Goal: Obtain resource: Download file/media

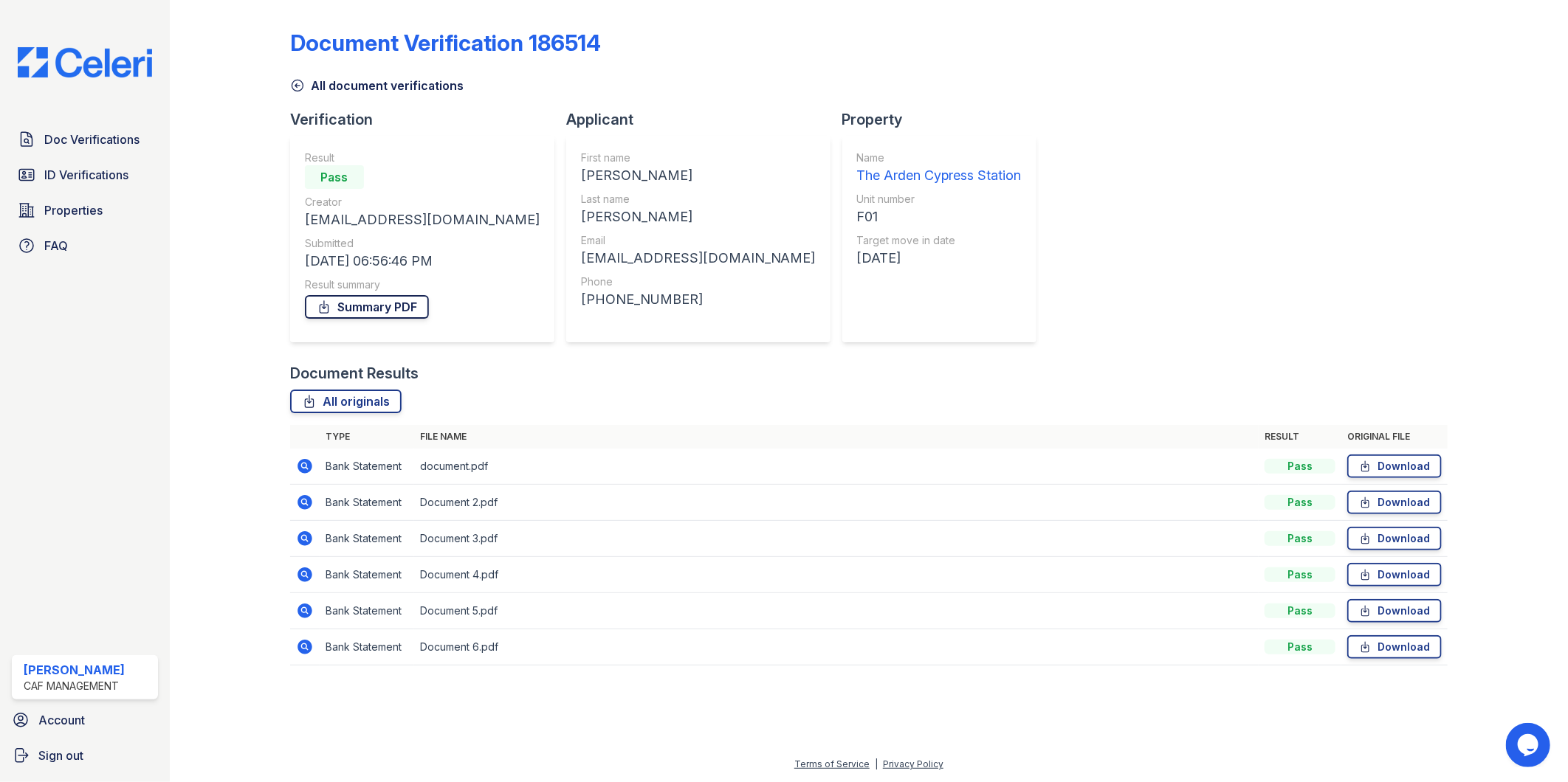
click at [357, 300] on link "Summary PDF" at bounding box center [367, 307] width 124 height 24
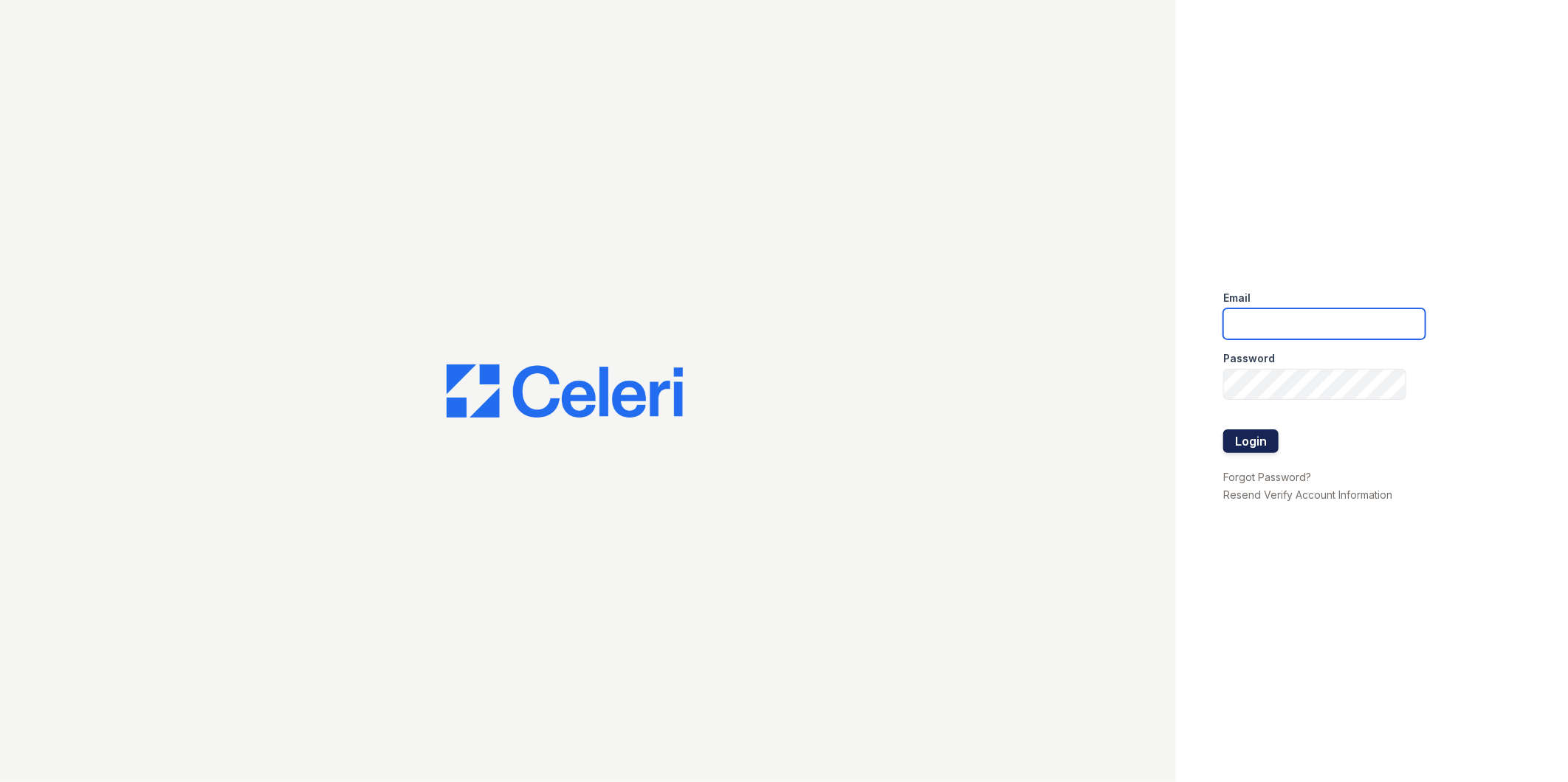
type input "[EMAIL_ADDRESS][DOMAIN_NAME]"
click at [1248, 450] on button "Login" at bounding box center [1251, 441] width 56 height 24
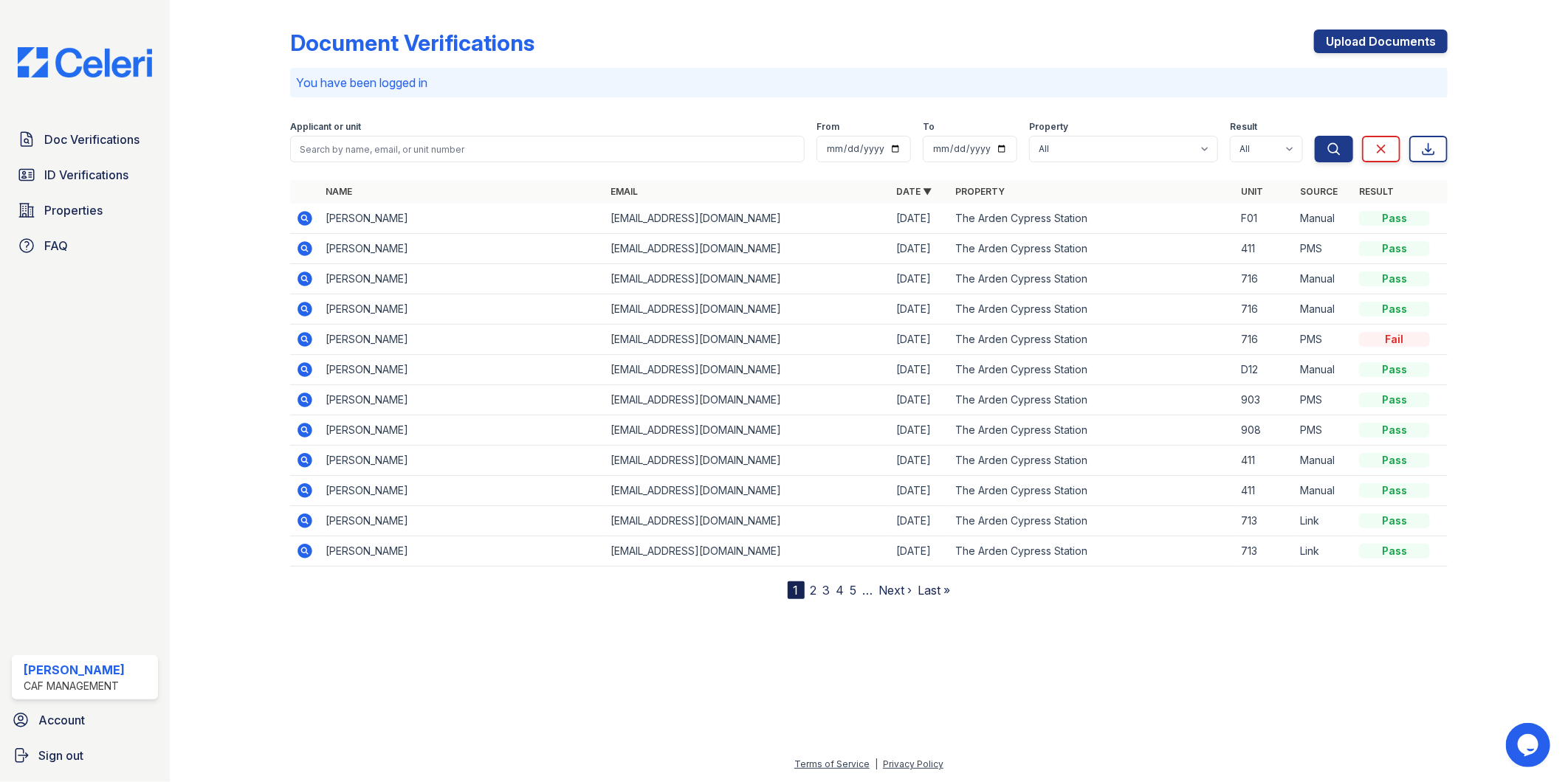
click at [303, 220] on icon at bounding box center [304, 217] width 14 height 14
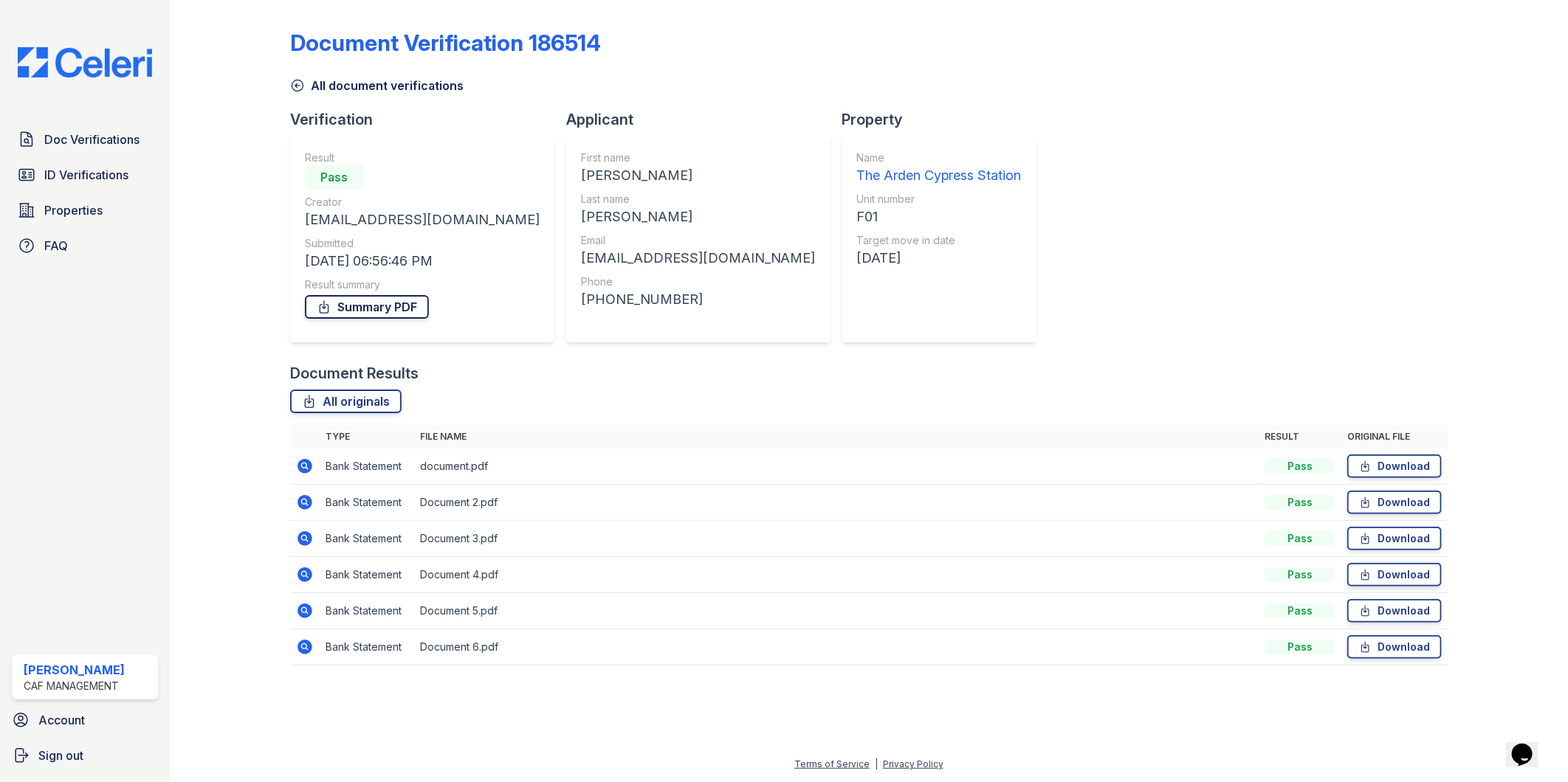
click at [377, 306] on link "Summary PDF" at bounding box center [367, 307] width 124 height 24
